Goal: Task Accomplishment & Management: Manage account settings

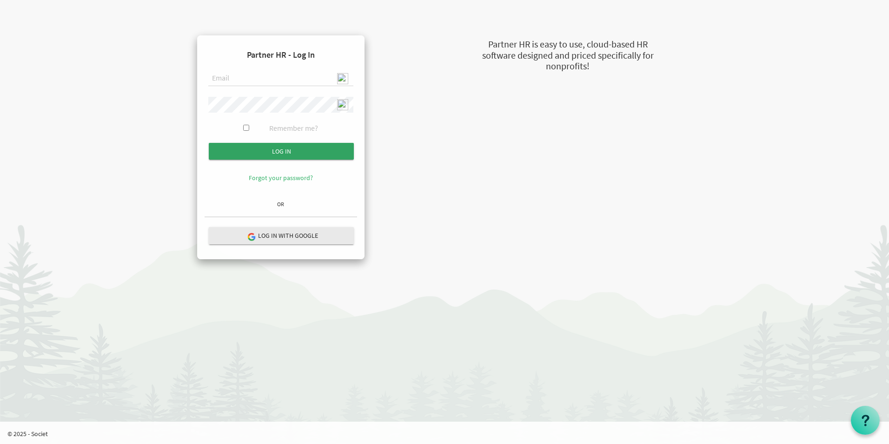
type input "[EMAIL_ADDRESS][DOMAIN_NAME]"
click at [283, 151] on input "Log in" at bounding box center [281, 151] width 145 height 17
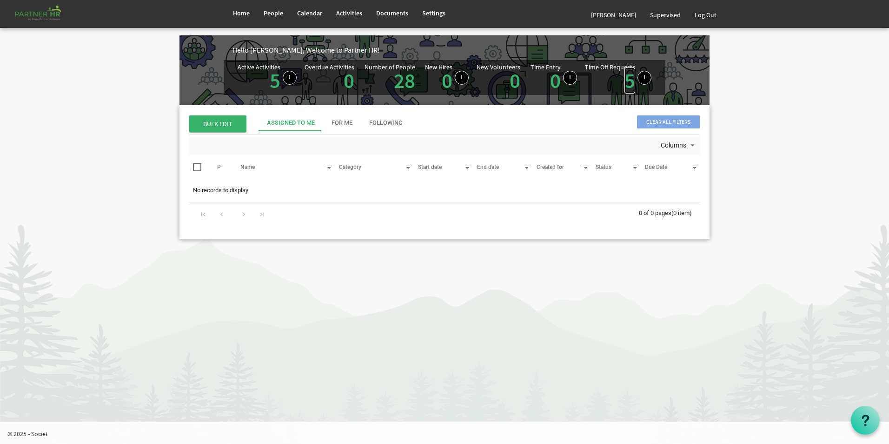
click at [633, 84] on link "5" at bounding box center [629, 80] width 11 height 26
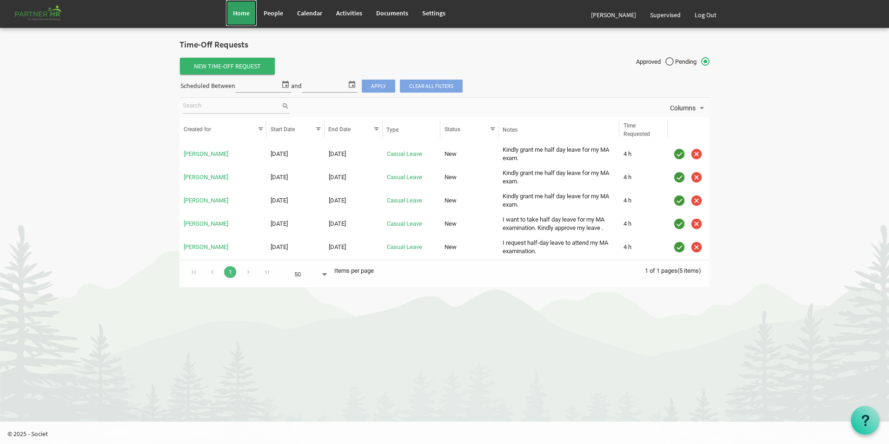
click at [238, 17] on link "Home" at bounding box center [241, 13] width 31 height 26
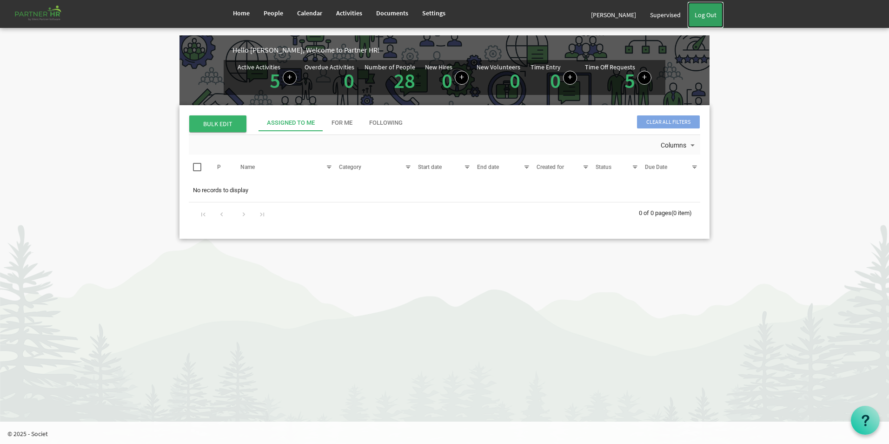
drag, startPoint x: 701, startPoint y: 13, endPoint x: 695, endPoint y: 13, distance: 6.0
click at [701, 14] on link "Log Out" at bounding box center [706, 15] width 36 height 26
